Goal: Information Seeking & Learning: Learn about a topic

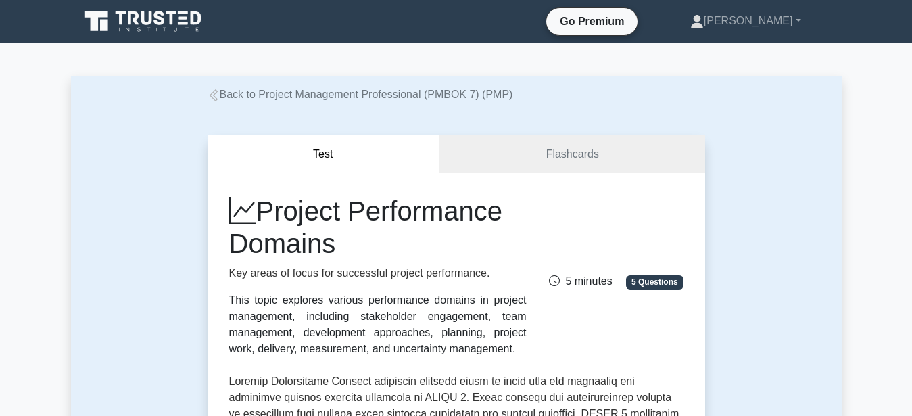
scroll to position [333, 0]
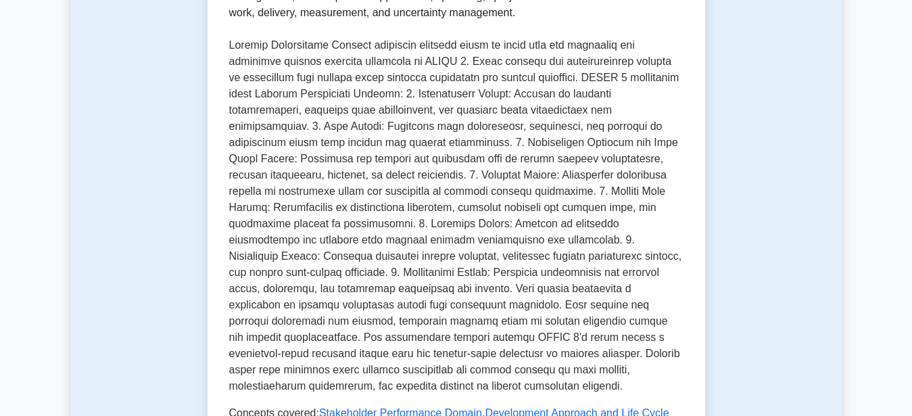
click at [361, 95] on p at bounding box center [456, 215] width 454 height 357
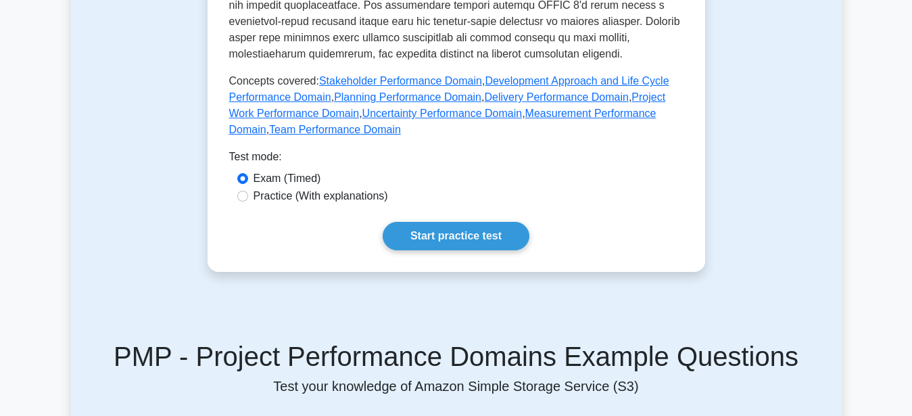
scroll to position [677, 0]
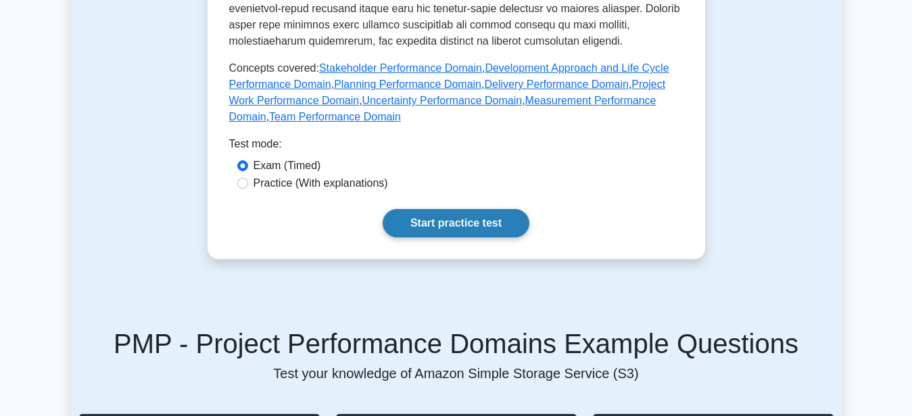
click at [451, 222] on link "Start practice test" at bounding box center [456, 223] width 147 height 28
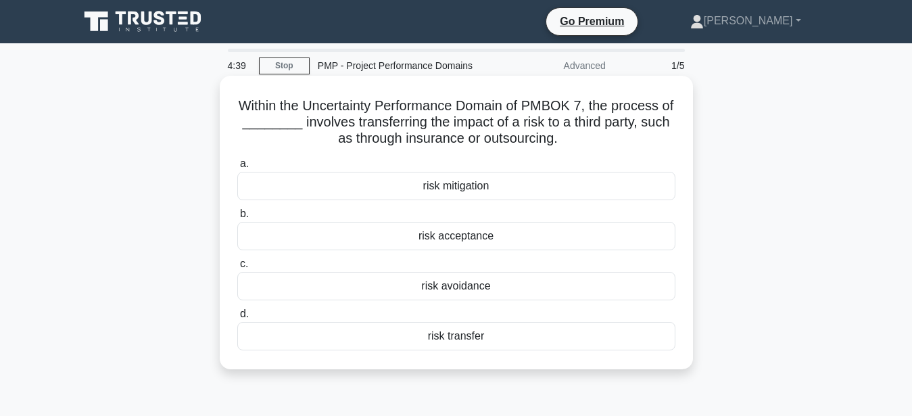
click at [464, 339] on div "risk transfer" at bounding box center [456, 336] width 438 height 28
click at [237, 318] on input "d. risk transfer" at bounding box center [237, 314] width 0 height 9
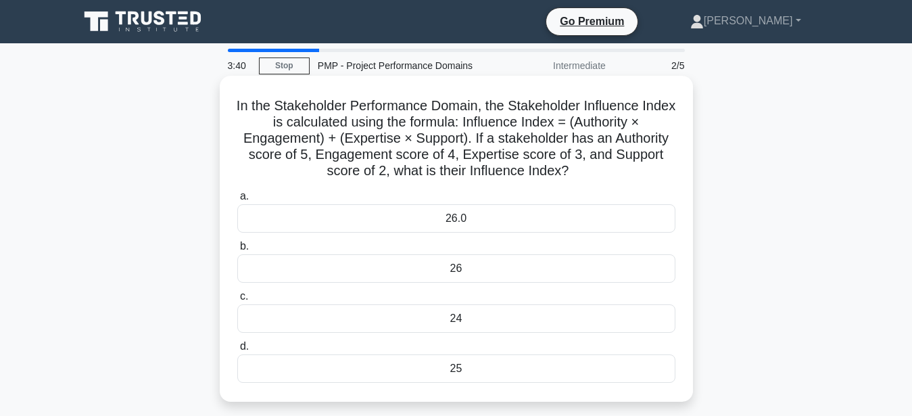
click at [460, 270] on div "26" at bounding box center [456, 268] width 438 height 28
click at [237, 251] on input "b. 26" at bounding box center [237, 246] width 0 height 9
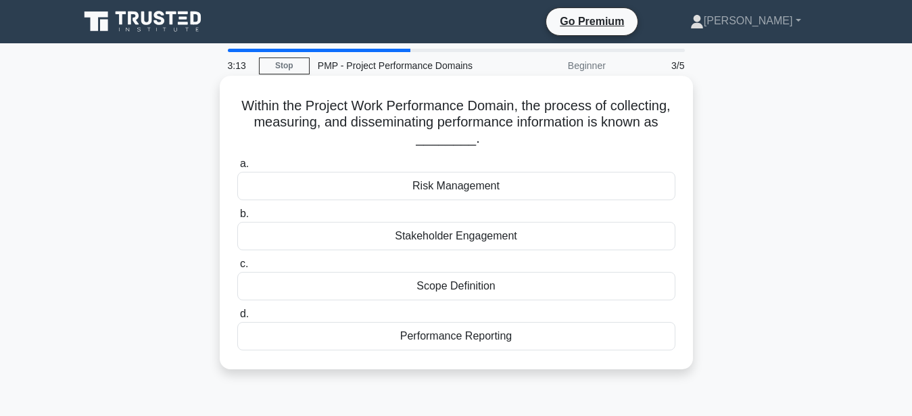
click at [466, 340] on div "Performance Reporting" at bounding box center [456, 336] width 438 height 28
click at [237, 318] on input "d. Performance Reporting" at bounding box center [237, 314] width 0 height 9
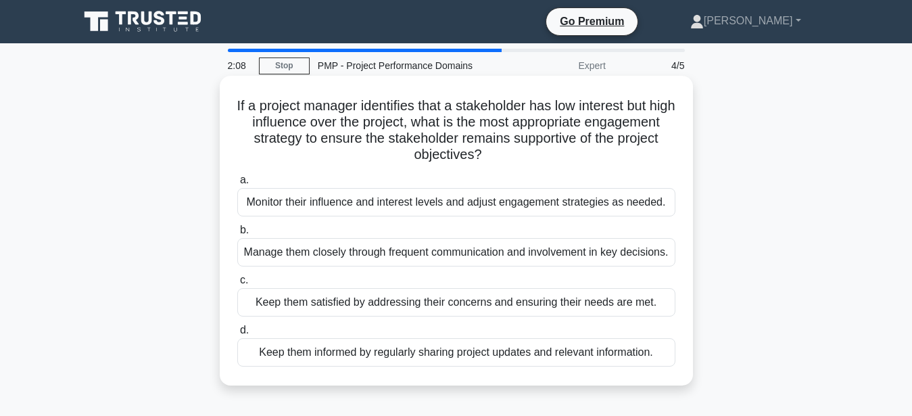
click at [480, 366] on div "Keep them informed by regularly sharing project updates and relevant informatio…" at bounding box center [456, 352] width 438 height 28
click at [237, 335] on input "d. Keep them informed by regularly sharing project updates and relevant informa…" at bounding box center [237, 330] width 0 height 9
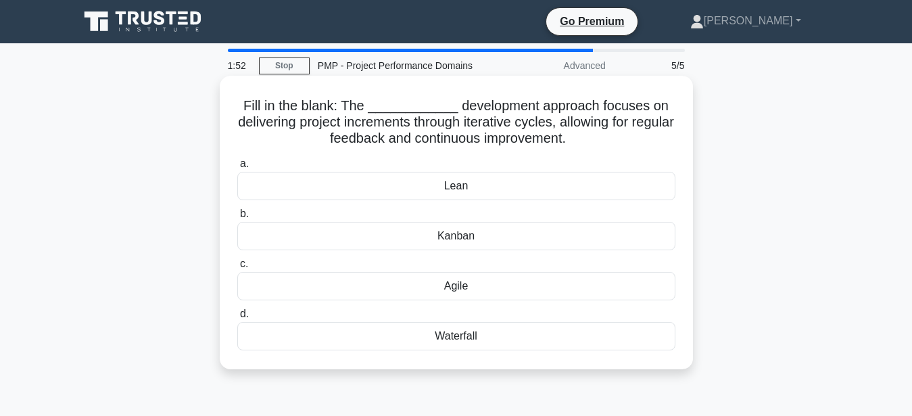
click at [472, 288] on div "Agile" at bounding box center [456, 286] width 438 height 28
click at [237, 268] on input "c. Agile" at bounding box center [237, 264] width 0 height 9
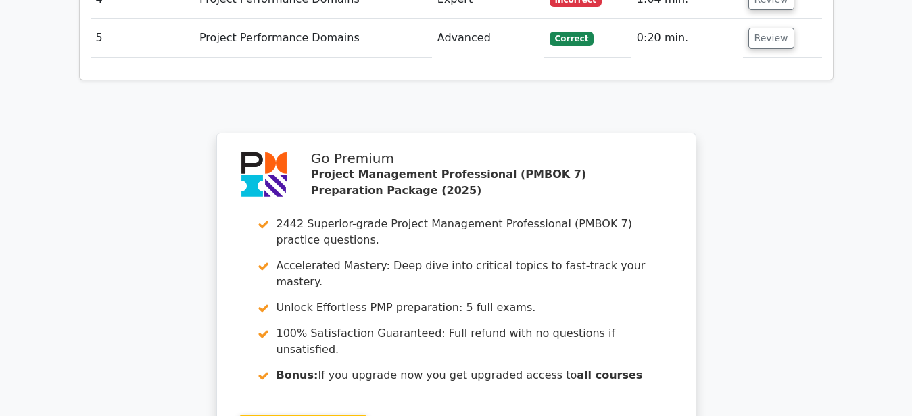
scroll to position [1899, 0]
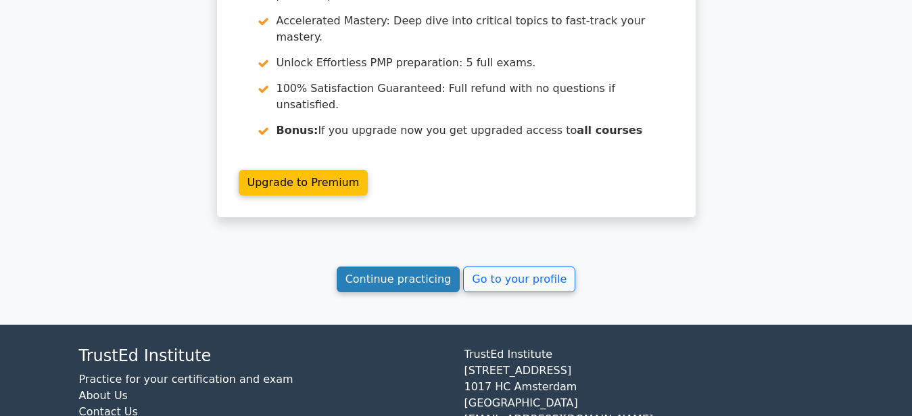
click at [401, 266] on link "Continue practicing" at bounding box center [399, 279] width 124 height 26
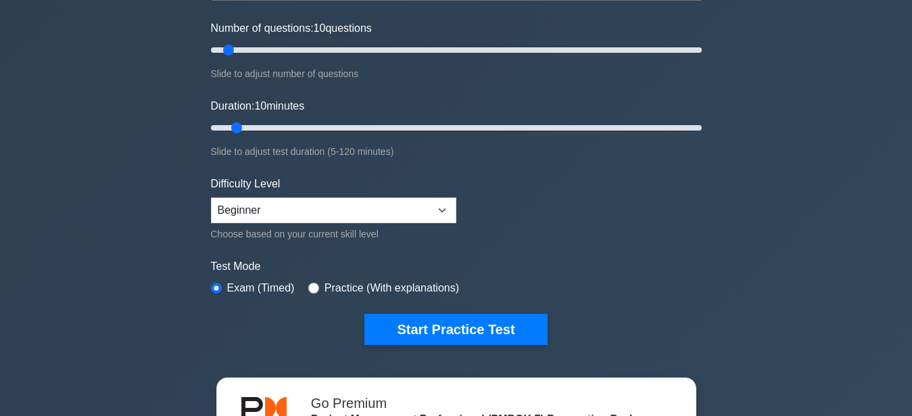
scroll to position [170, 0]
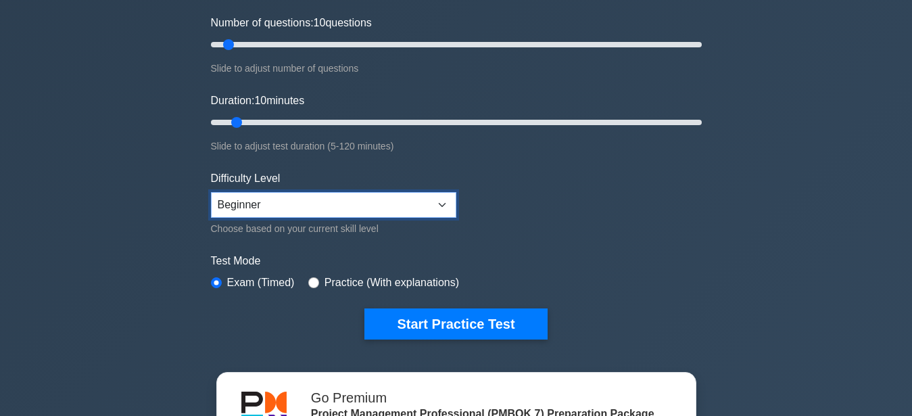
select select "intermediate"
click option "Intermediate" at bounding box center [0, 0] width 0 height 0
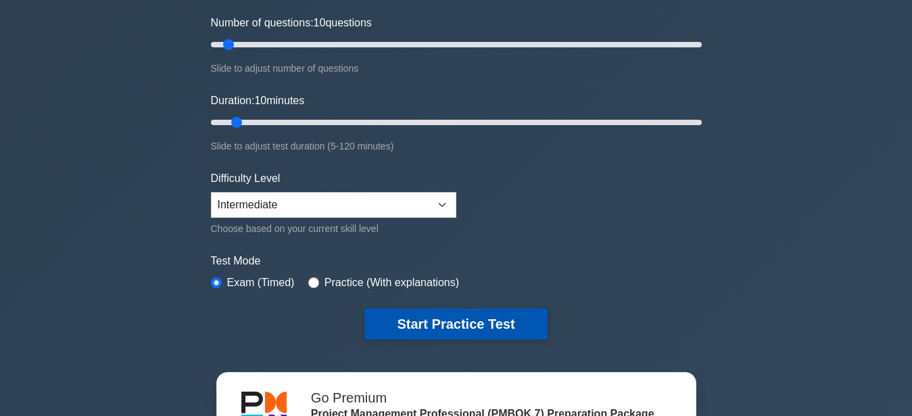
click at [456, 321] on button "Start Practice Test" at bounding box center [455, 323] width 182 height 31
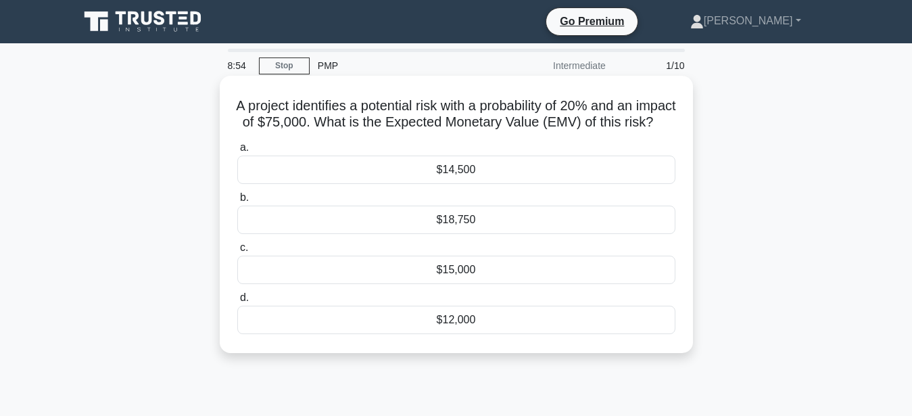
click at [456, 284] on div "$15,000" at bounding box center [456, 269] width 438 height 28
click at [237, 252] on input "c. $15,000" at bounding box center [237, 247] width 0 height 9
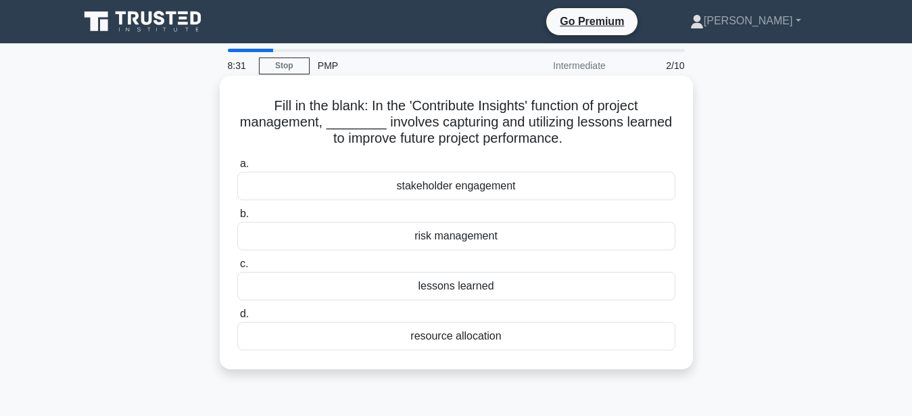
click at [468, 282] on div "lessons learned" at bounding box center [456, 286] width 438 height 28
click at [237, 268] on input "c. lessons learned" at bounding box center [237, 264] width 0 height 9
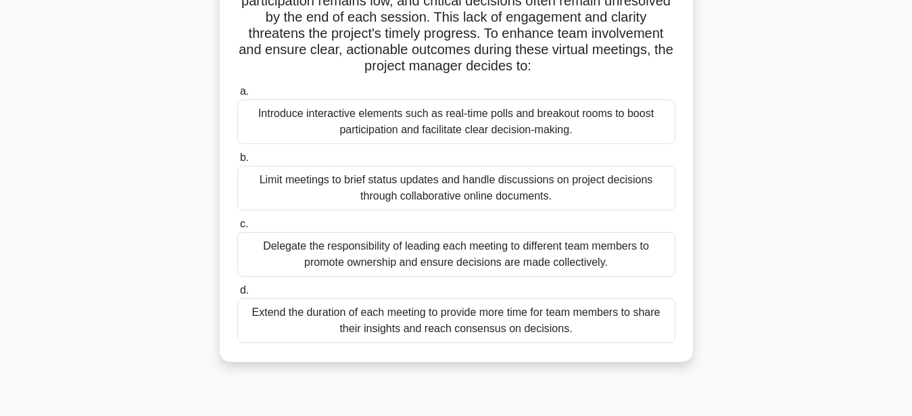
scroll to position [160, 0]
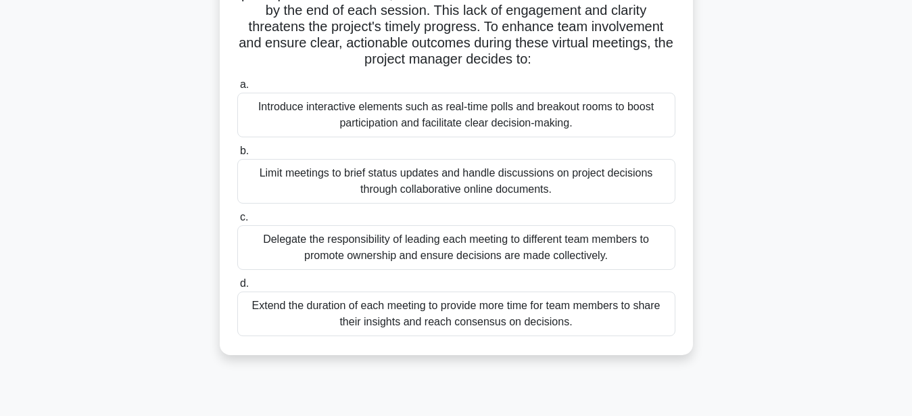
click at [485, 181] on div "Limit meetings to brief status updates and handle discussions on project decisi…" at bounding box center [456, 181] width 438 height 45
click at [237, 155] on input "b. Limit meetings to brief status updates and handle discussions on project dec…" at bounding box center [237, 151] width 0 height 9
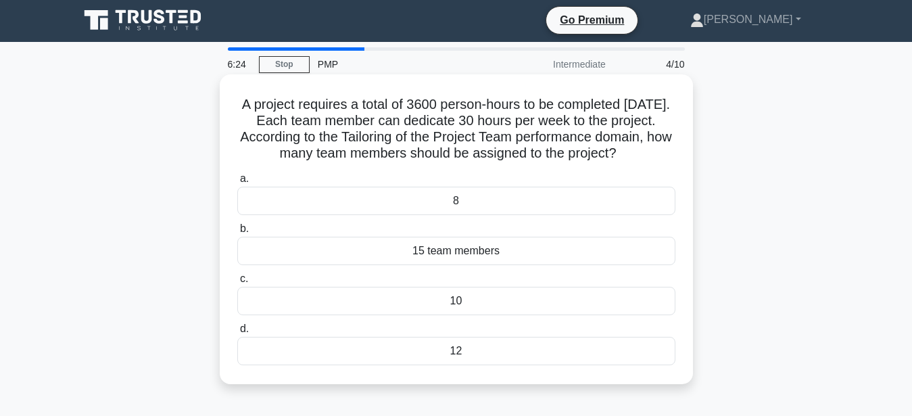
scroll to position [0, 0]
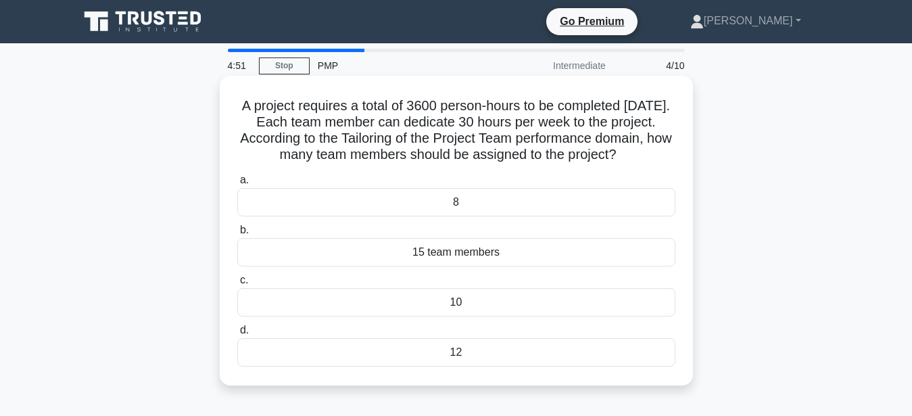
click at [454, 303] on div "10" at bounding box center [456, 302] width 438 height 28
click at [237, 285] on input "c. 10" at bounding box center [237, 280] width 0 height 9
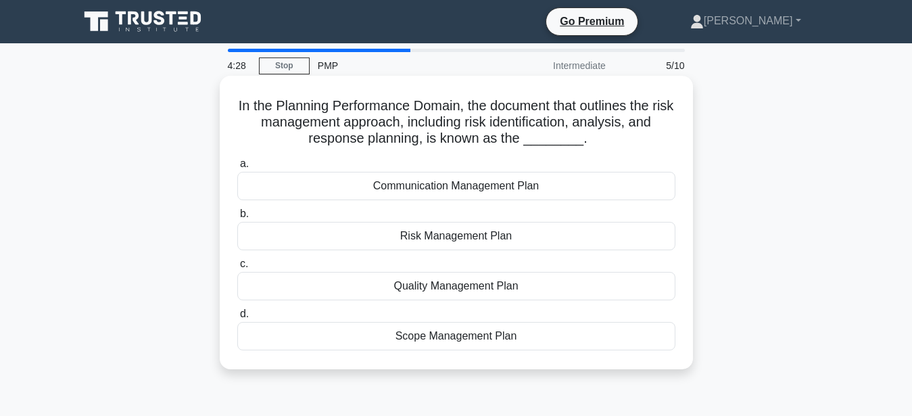
click at [460, 237] on div "Risk Management Plan" at bounding box center [456, 236] width 438 height 28
click at [237, 218] on input "b. Risk Management Plan" at bounding box center [237, 214] width 0 height 9
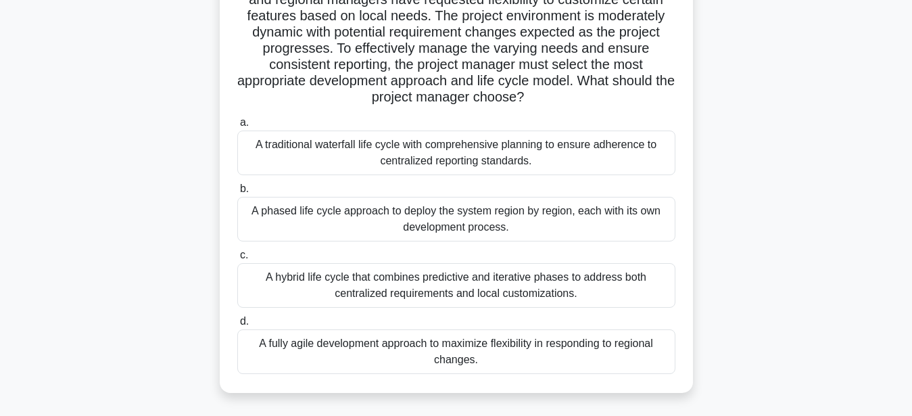
scroll to position [178, 0]
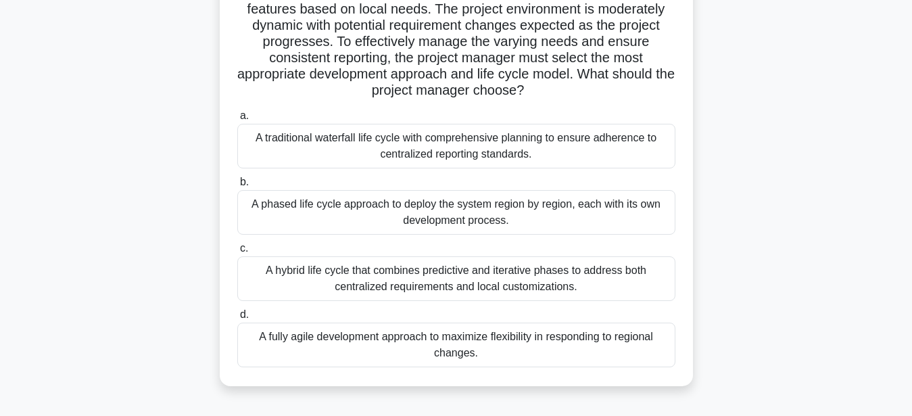
click at [460, 338] on div "A fully agile development approach to maximize flexibility in responding to reg…" at bounding box center [456, 344] width 438 height 45
click at [237, 319] on input "d. A fully agile development approach to maximize flexibility in responding to …" at bounding box center [237, 314] width 0 height 9
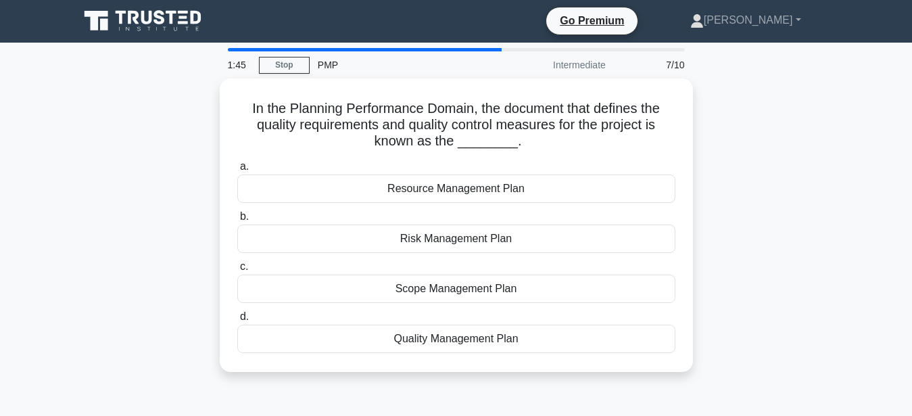
scroll to position [0, 0]
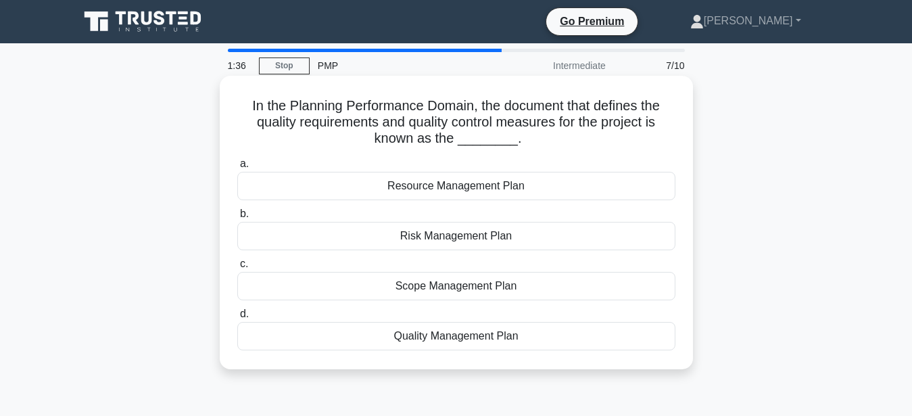
click at [460, 336] on div "Quality Management Plan" at bounding box center [456, 336] width 438 height 28
click at [237, 318] on input "d. Quality Management Plan" at bounding box center [237, 314] width 0 height 9
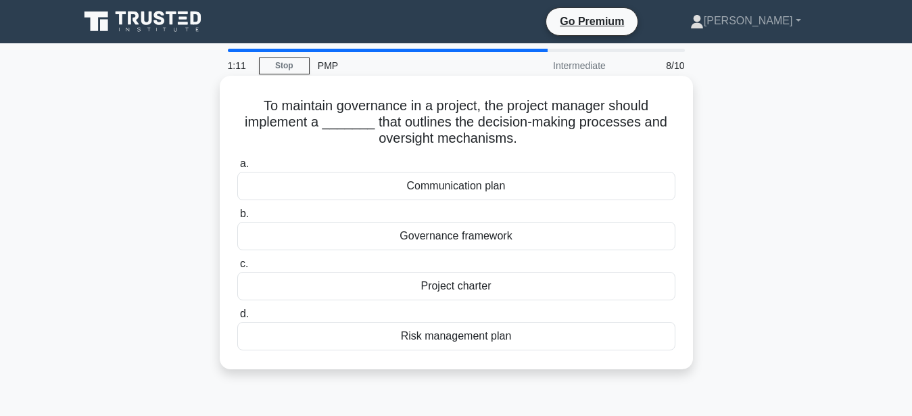
click at [469, 235] on div "Governance framework" at bounding box center [456, 236] width 438 height 28
click at [237, 218] on input "b. Governance framework" at bounding box center [237, 214] width 0 height 9
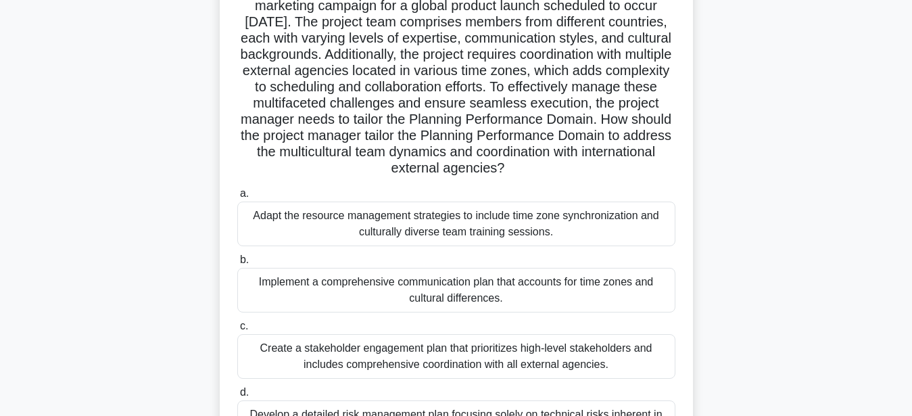
scroll to position [131, 0]
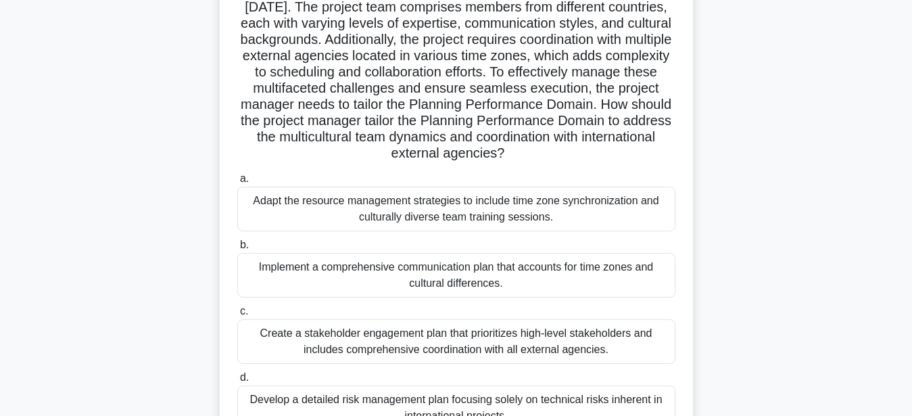
click at [443, 271] on div "Implement a comprehensive communication plan that accounts for time zones and c…" at bounding box center [456, 275] width 438 height 45
click at [237, 249] on input "b. Implement a comprehensive communication plan that accounts for time zones an…" at bounding box center [237, 245] width 0 height 9
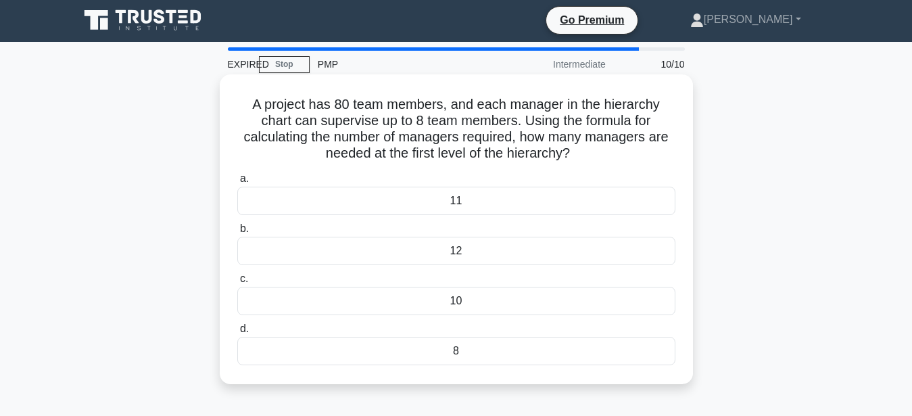
scroll to position [0, 0]
